Goal: Navigation & Orientation: Find specific page/section

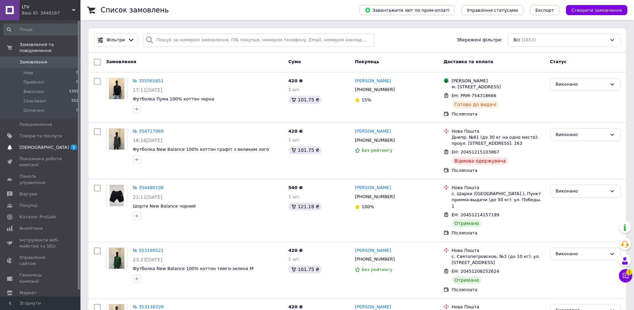
click at [40, 144] on span "[DEMOGRAPHIC_DATA]" at bounding box center [44, 147] width 50 height 6
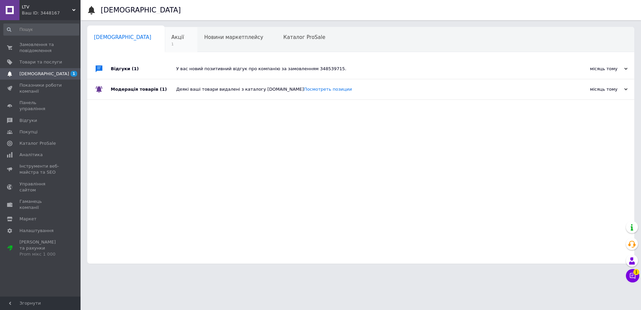
click at [165, 41] on div "Акції 1" at bounding box center [181, 40] width 33 height 26
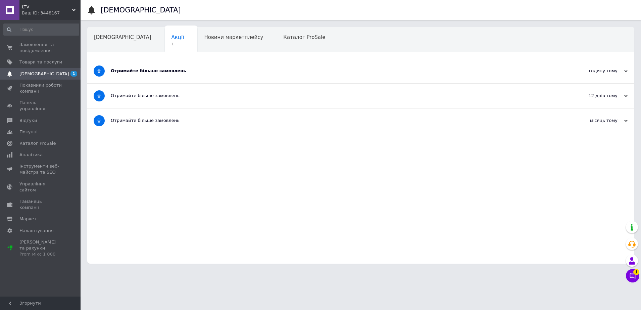
click at [159, 77] on div "Отримайте більше замовлень" at bounding box center [336, 71] width 450 height 24
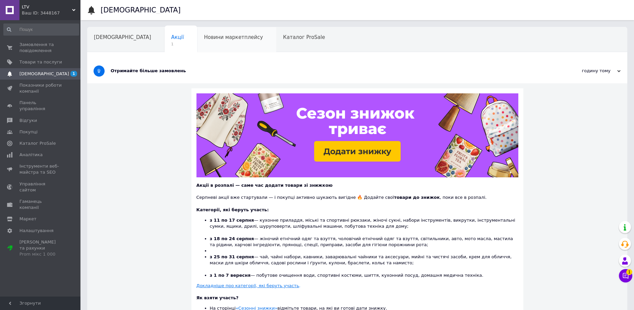
click at [204, 36] on span "Новини маркетплейсу" at bounding box center [233, 37] width 59 height 6
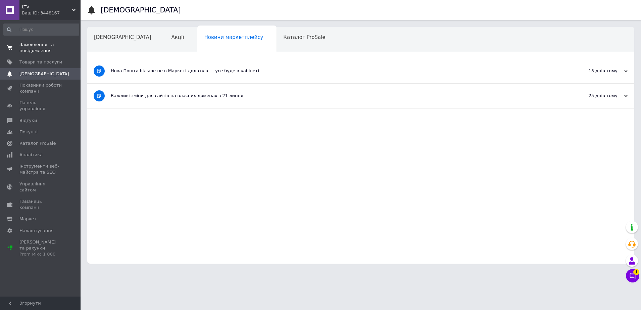
click at [32, 45] on span "Замовлення та повідомлення" at bounding box center [40, 48] width 43 height 12
